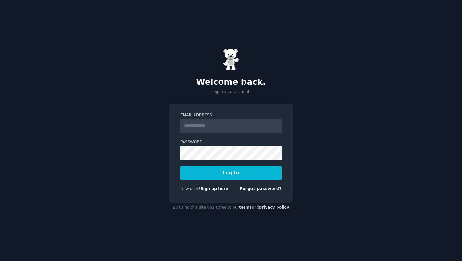
type input "**********"
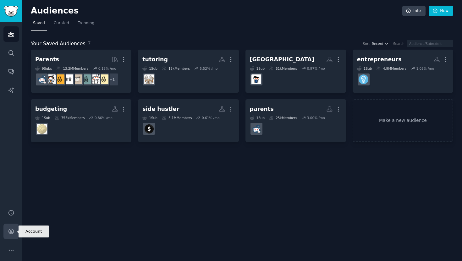
click at [11, 227] on link "Account" at bounding box center [10, 231] width 15 height 15
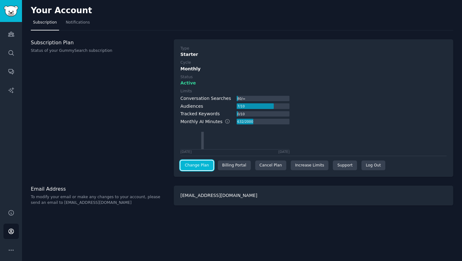
click at [191, 168] on link "Change Plan" at bounding box center [196, 166] width 33 height 10
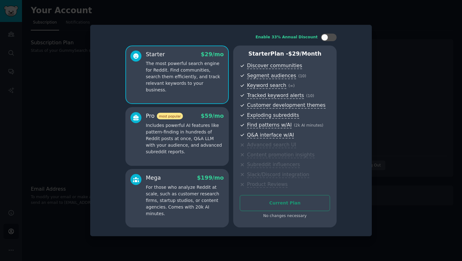
click at [69, 120] on div at bounding box center [231, 130] width 462 height 261
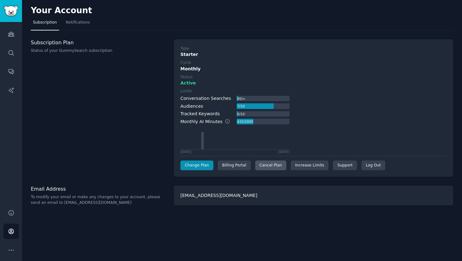
click at [277, 169] on div "Cancel Plan" at bounding box center [270, 166] width 31 height 10
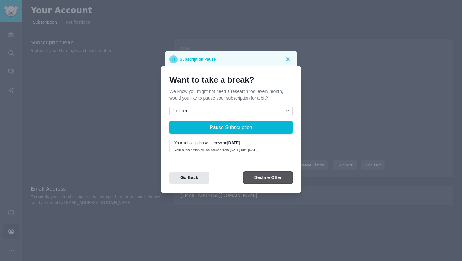
click at [267, 180] on button "Decline Offer" at bounding box center [267, 178] width 49 height 12
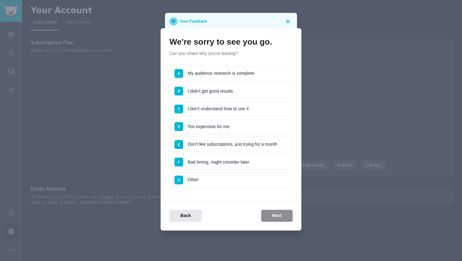
click at [250, 125] on li "D Too expensive for me" at bounding box center [230, 127] width 123 height 16
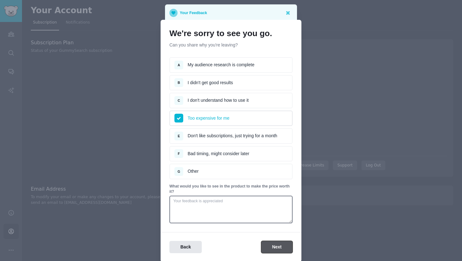
click at [275, 249] on button "Next" at bounding box center [276, 247] width 31 height 12
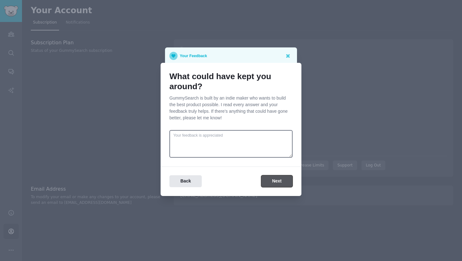
click at [280, 178] on button "Next" at bounding box center [276, 181] width 31 height 12
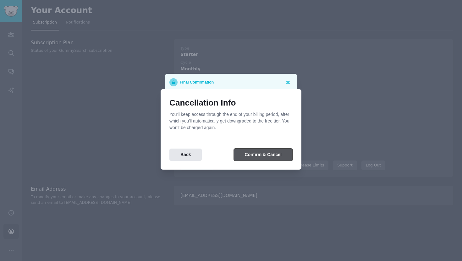
click at [277, 150] on button "Confirm & Cancel" at bounding box center [263, 155] width 59 height 12
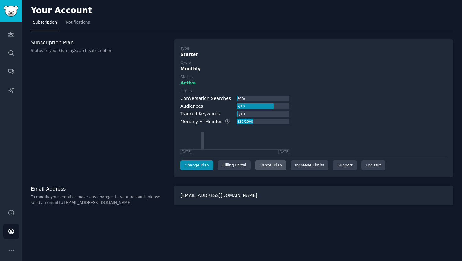
click at [267, 166] on div "Cancel Plan" at bounding box center [270, 166] width 31 height 10
